Goal: Transaction & Acquisition: Purchase product/service

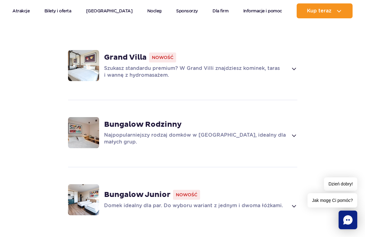
scroll to position [552, 0]
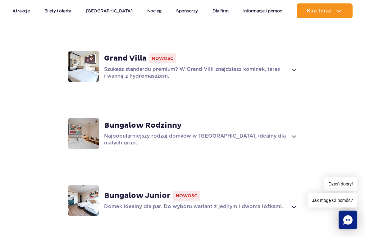
click at [115, 54] on strong "Grand Villa" at bounding box center [125, 58] width 43 height 9
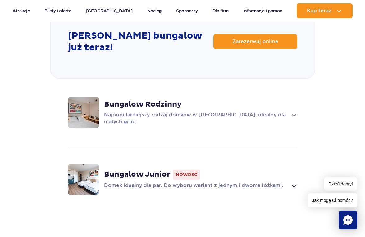
scroll to position [938, 0]
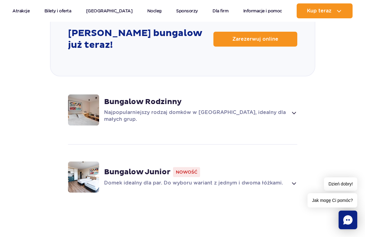
click at [118, 97] on strong "Bungalow Rodzinny" at bounding box center [143, 101] width 78 height 9
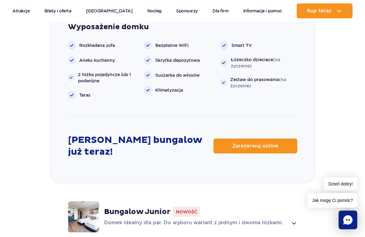
scroll to position [737, 0]
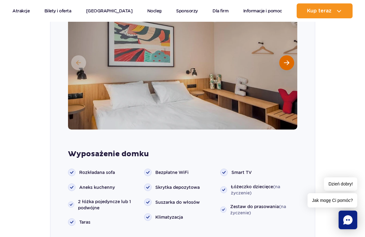
click at [286, 60] on span "Następny slajd" at bounding box center [286, 63] width 5 height 6
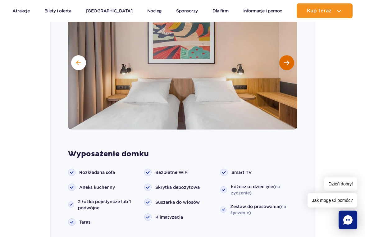
click at [286, 60] on span "Następny slajd" at bounding box center [286, 63] width 5 height 6
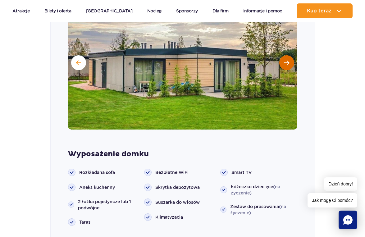
click at [286, 60] on span "Następny slajd" at bounding box center [286, 63] width 5 height 6
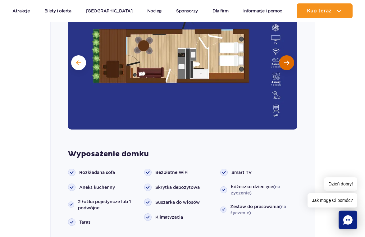
click at [286, 60] on span "Następny slajd" at bounding box center [286, 63] width 5 height 6
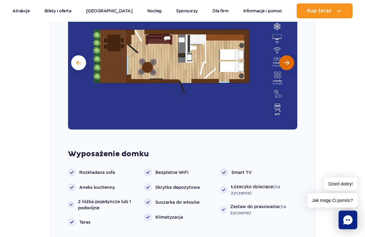
click at [286, 60] on span "Następny slajd" at bounding box center [286, 63] width 5 height 6
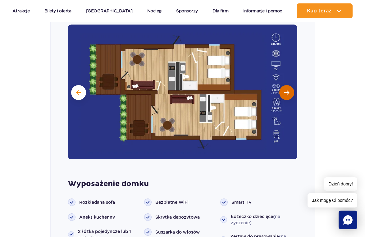
scroll to position [705, 0]
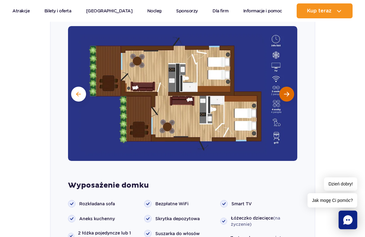
click at [283, 87] on button "Następny slajd" at bounding box center [286, 94] width 15 height 15
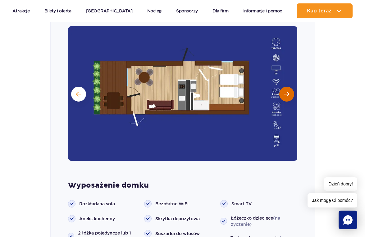
click at [283, 87] on button "Następny slajd" at bounding box center [286, 94] width 15 height 15
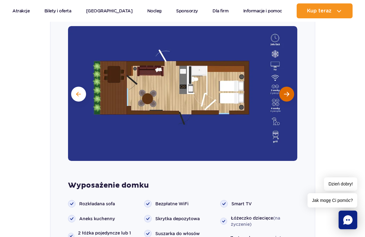
click at [283, 87] on button "Następny slajd" at bounding box center [286, 94] width 15 height 15
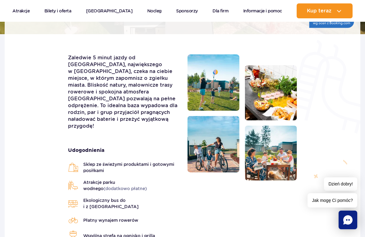
scroll to position [141, 0]
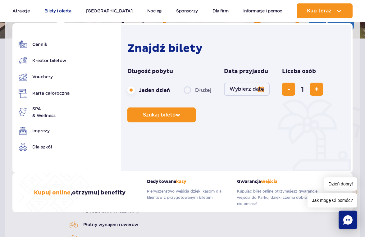
click at [62, 8] on link "Bilety i oferta" at bounding box center [57, 10] width 27 height 15
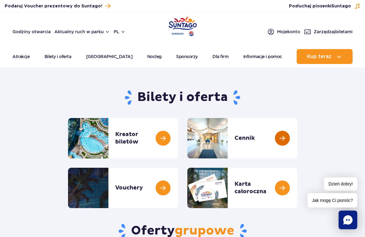
click at [297, 135] on link at bounding box center [297, 138] width 0 height 40
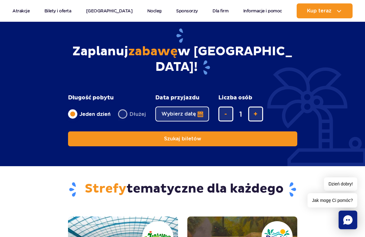
scroll to position [514, 0]
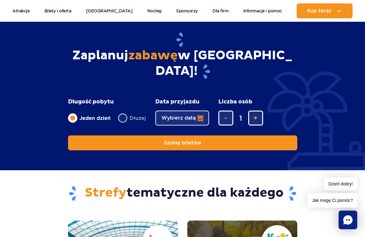
click at [120, 112] on label "Dłużej" at bounding box center [132, 118] width 28 height 13
click at [120, 123] on input "Dłużej" at bounding box center [121, 123] width 7 height 1
radio input "false"
radio input "true"
click at [194, 111] on button "Wybierz datę" at bounding box center [182, 118] width 54 height 15
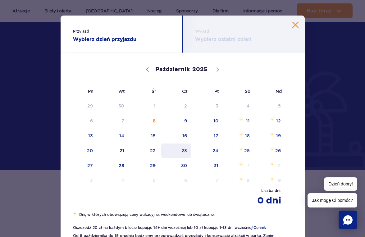
click at [185, 153] on span "23" at bounding box center [176, 151] width 31 height 14
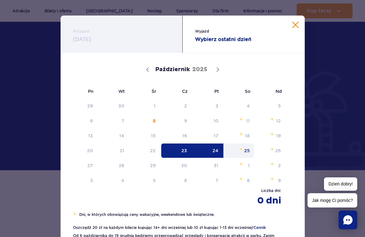
click at [244, 151] on span "25" at bounding box center [238, 151] width 31 height 14
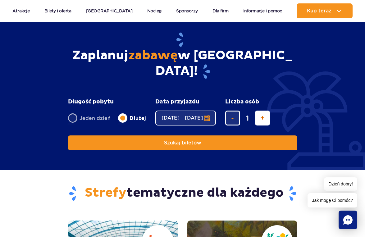
click at [267, 111] on button "dodaj bilet" at bounding box center [262, 118] width 15 height 15
type input "5"
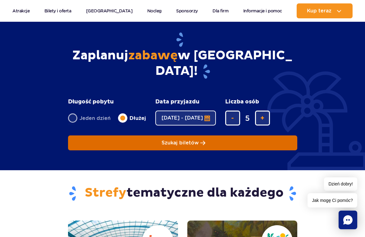
click at [165, 135] on button "Szukaj biletów" at bounding box center [182, 142] width 229 height 15
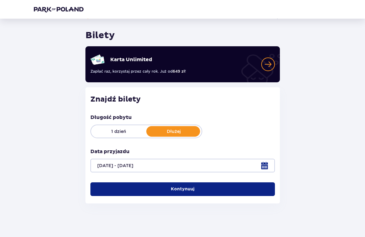
scroll to position [23, 0]
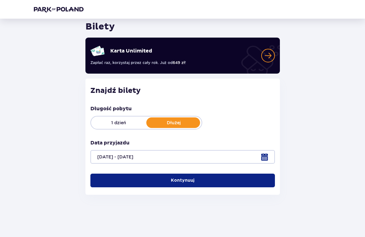
click at [178, 181] on p "Kontynuuj" at bounding box center [183, 180] width 24 height 6
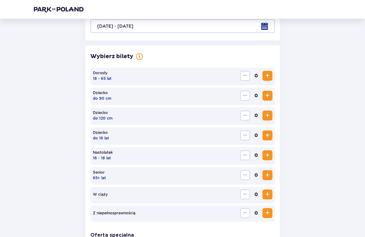
scroll to position [154, 0]
click at [269, 74] on span "Zwiększ" at bounding box center [267, 75] width 7 height 7
click at [270, 133] on span "Zwiększ" at bounding box center [267, 134] width 7 height 7
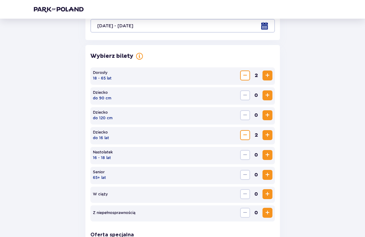
click at [270, 133] on span "Zwiększ" at bounding box center [267, 134] width 7 height 7
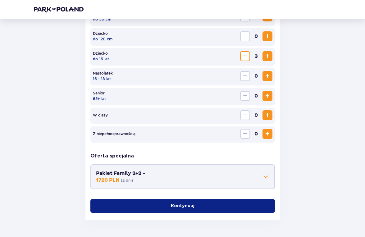
scroll to position [237, 0]
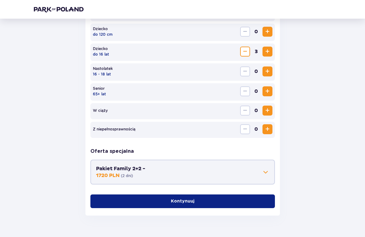
click at [171, 200] on p "Kontynuuj" at bounding box center [183, 201] width 24 height 6
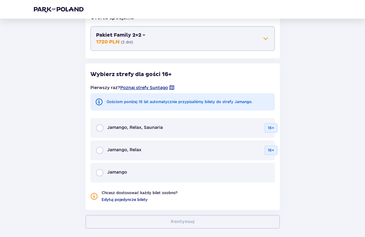
scroll to position [372, 0]
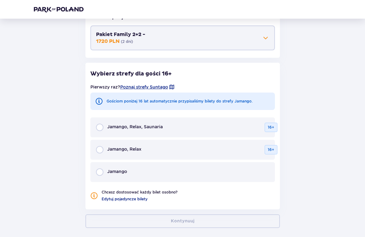
click at [97, 131] on div "Jamango, Relax, Saunaria 16+" at bounding box center [182, 127] width 185 height 20
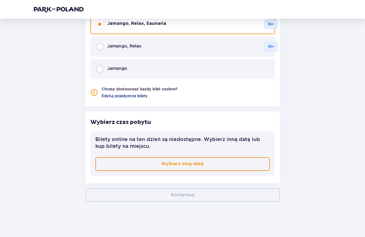
scroll to position [477, 0]
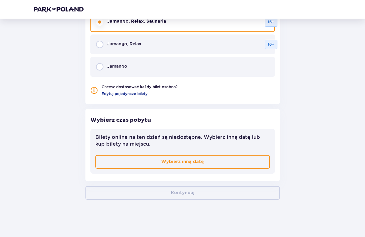
click at [183, 162] on p "Wybierz inną datę" at bounding box center [182, 162] width 43 height 6
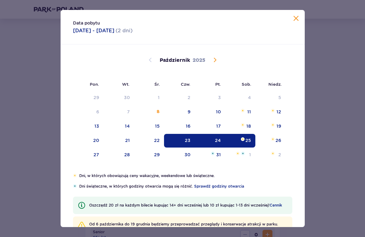
click at [299, 181] on div "Dni, w których obowiązują ceny wakacyjne, weekendowe lub świąteczne. Dni świąte…" at bounding box center [183, 211] width 244 height 77
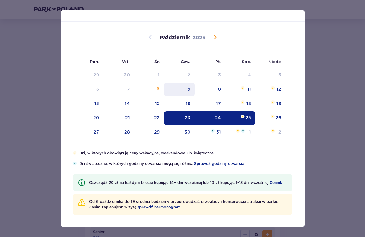
scroll to position [23, 0]
